Goal: Task Accomplishment & Management: Manage account settings

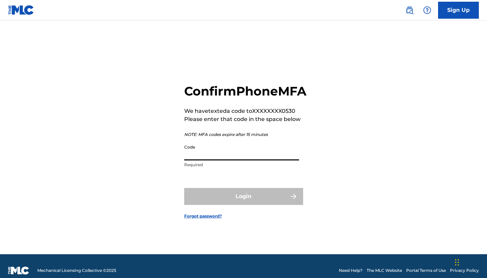
click at [267, 161] on input "Code" at bounding box center [241, 150] width 115 height 19
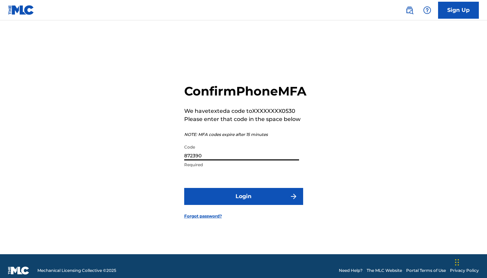
type input "872390"
click at [243, 204] on button "Login" at bounding box center [243, 196] width 119 height 17
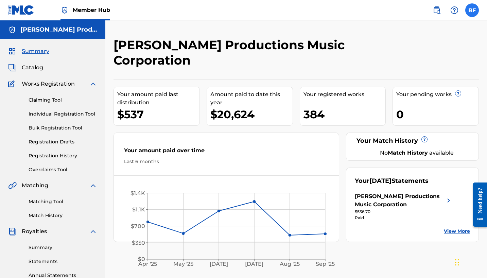
click at [473, 10] on label at bounding box center [473, 10] width 14 height 14
click at [472, 10] on input "BF [PERSON_NAME] [EMAIL_ADDRESS][DOMAIN_NAME] Notification Preferences Profile …" at bounding box center [472, 10] width 0 height 0
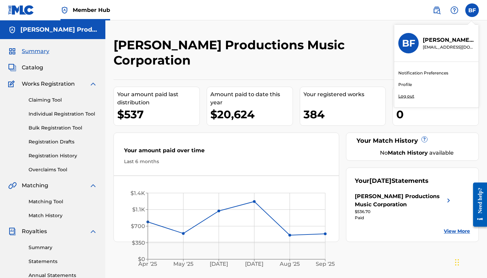
click at [409, 96] on p "Log out" at bounding box center [407, 96] width 16 height 6
click at [472, 10] on input "BF [PERSON_NAME] [EMAIL_ADDRESS][DOMAIN_NAME] Notification Preferences Profile …" at bounding box center [472, 10] width 0 height 0
